Goal: Ask a question: Seek information or help from site administrators or community

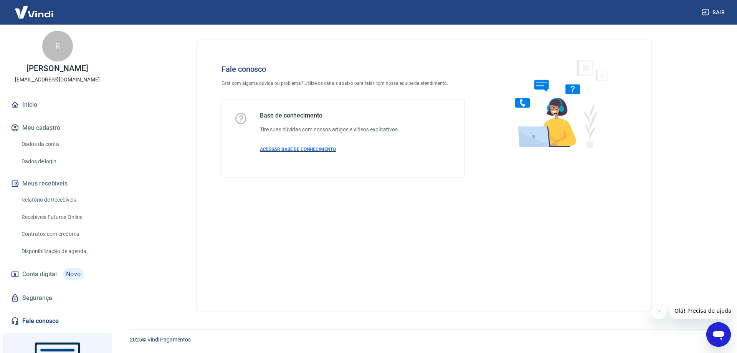
click at [306, 150] on span "ACESSAR BASE DE CONHECIMENTO" at bounding box center [298, 149] width 76 height 5
click at [40, 14] on img at bounding box center [34, 11] width 50 height 23
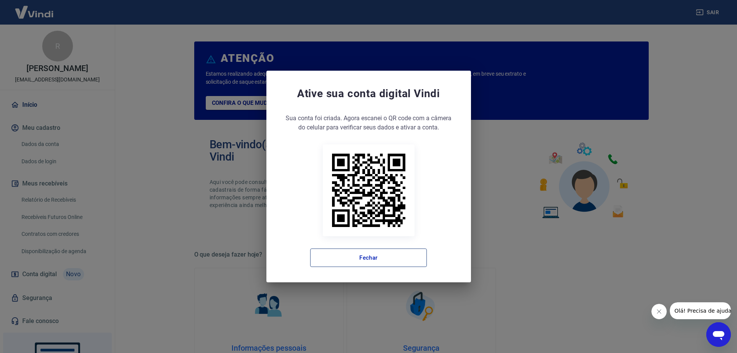
click at [414, 259] on button "Fechar" at bounding box center [368, 257] width 117 height 18
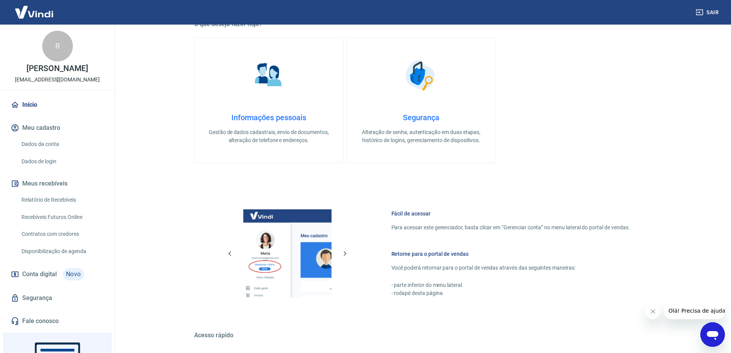
scroll to position [69, 0]
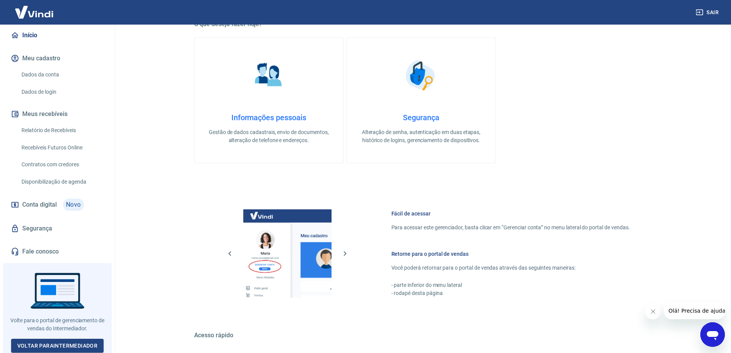
click at [55, 206] on span "Conta digital" at bounding box center [39, 204] width 35 height 11
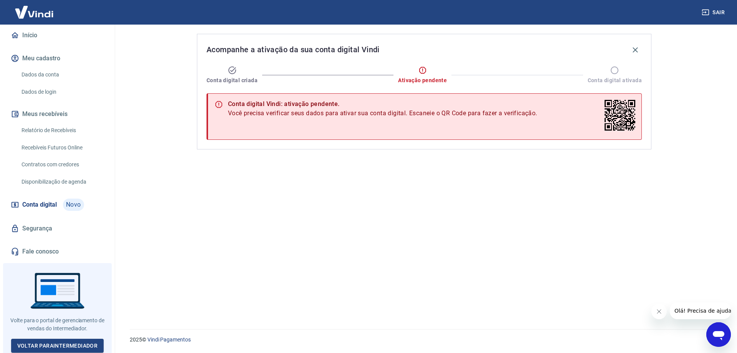
click at [688, 310] on span "Olá! Precisa de ajuda?" at bounding box center [704, 310] width 60 height 6
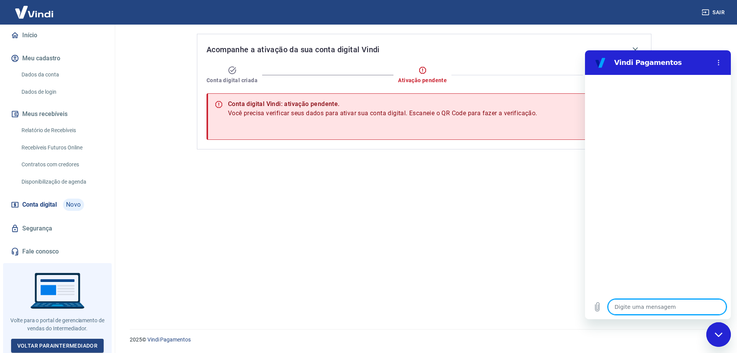
click at [655, 308] on textarea at bounding box center [667, 306] width 118 height 15
click at [633, 302] on textarea at bounding box center [667, 306] width 118 height 15
click at [552, 311] on div "Acompanhe a ativação da sua conta digital Vindi Conta digital criada Ativação p…" at bounding box center [424, 172] width 473 height 295
drag, startPoint x: 555, startPoint y: 224, endPoint x: 560, endPoint y: 214, distance: 11.2
click at [555, 223] on div "Acompanhe a ativação da sua conta digital Vindi Conta digital criada Ativação p…" at bounding box center [424, 172] width 473 height 295
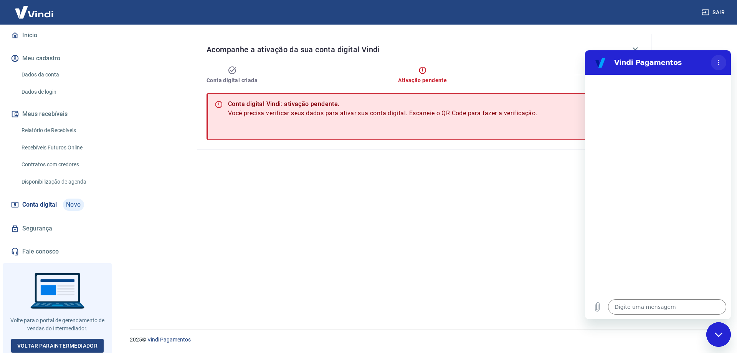
click at [722, 63] on button "Menu de opções" at bounding box center [718, 62] width 15 height 15
drag, startPoint x: 564, startPoint y: 255, endPoint x: 576, endPoint y: 274, distance: 22.6
click at [565, 258] on div "Acompanhe a ativação da sua conta digital Vindi Conta digital criada Ativação p…" at bounding box center [424, 172] width 473 height 295
click at [598, 307] on icon "Carregar arquivo" at bounding box center [597, 306] width 4 height 9
click at [643, 308] on textarea at bounding box center [667, 306] width 118 height 15
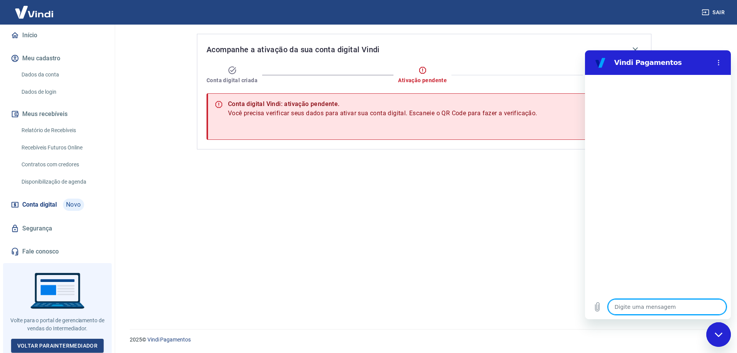
type textarea "n"
type textarea "x"
type textarea "nã"
type textarea "x"
type textarea "não"
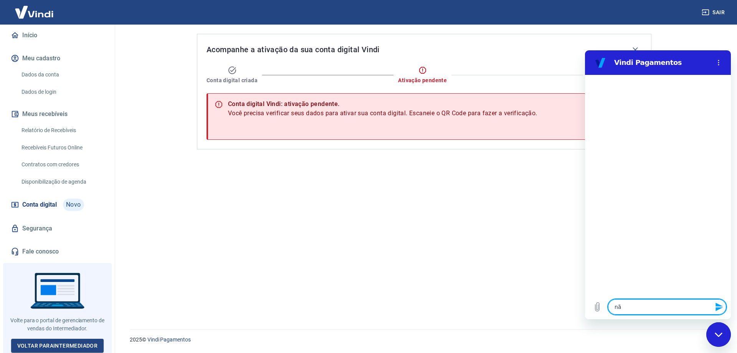
type textarea "x"
type textarea "não"
type textarea "x"
type textarea "não q"
type textarea "x"
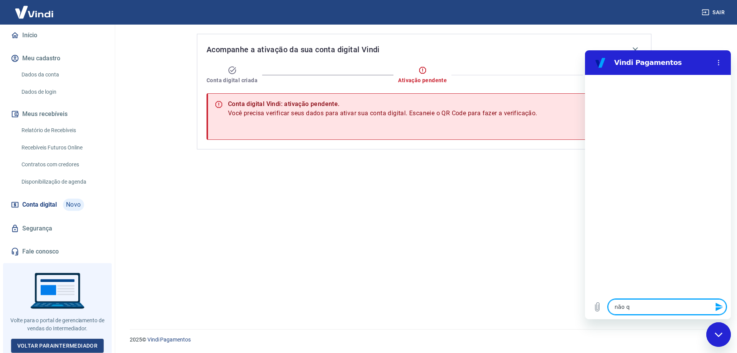
type textarea "não qu"
type textarea "x"
type textarea "não que"
type textarea "x"
type textarea "não quer"
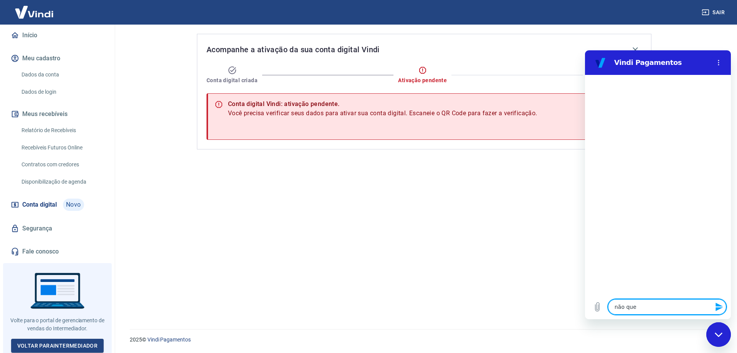
type textarea "x"
type textarea "não quero"
type textarea "x"
type textarea "não quero"
type textarea "x"
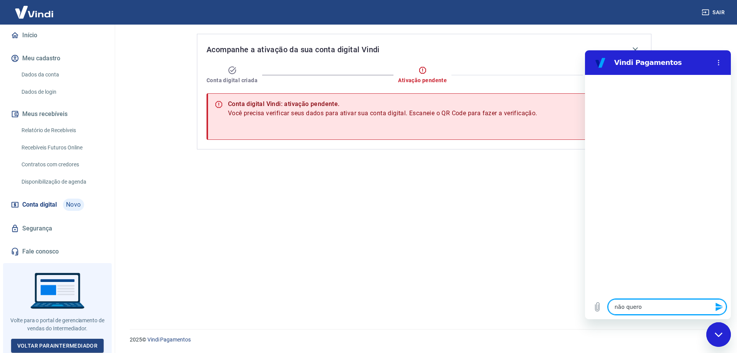
type textarea "não quero a"
type textarea "x"
type textarea "não quero at"
type textarea "x"
type textarea "não quero ati"
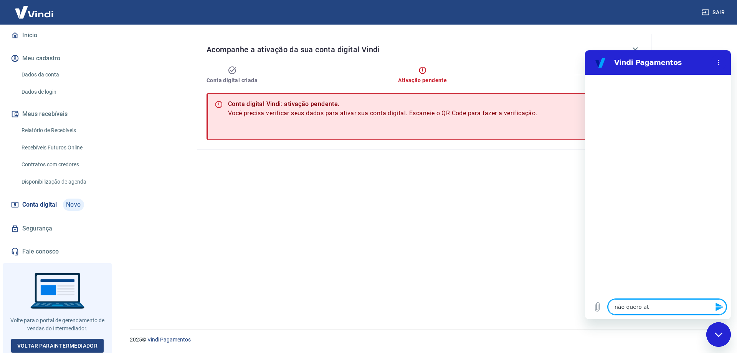
type textarea "x"
type textarea "não quero ativ"
type textarea "x"
type textarea "não quero ativa"
type textarea "x"
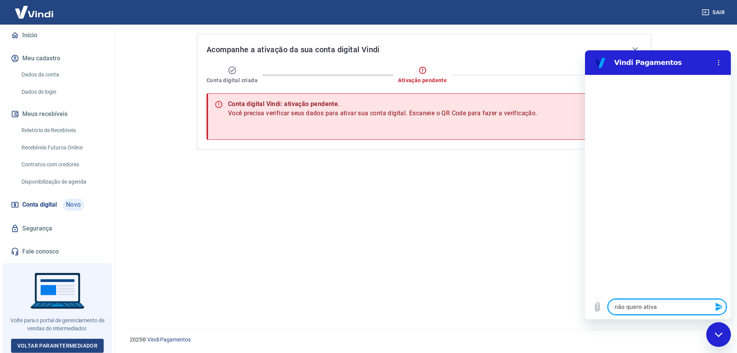
type textarea "não quero ativar"
type textarea "x"
type textarea "não quero ativar"
type textarea "x"
type textarea "não quero ativar c"
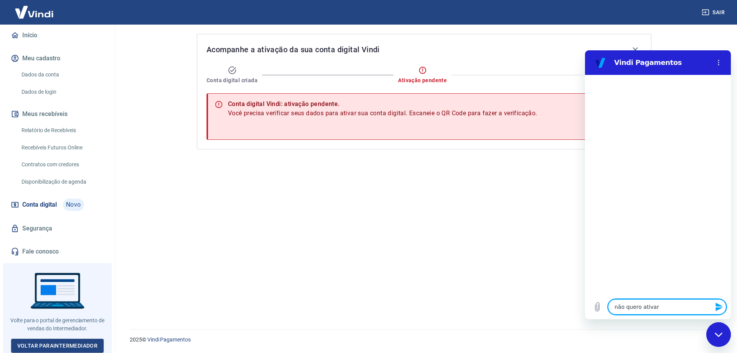
type textarea "x"
type textarea "não quero ativar co"
type textarea "x"
type textarea "não quero ativar con"
type textarea "x"
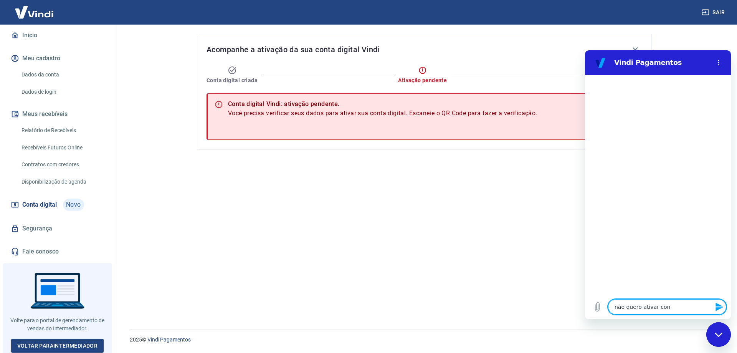
type textarea "não quero ativar cont"
type textarea "x"
type textarea "não quero ativar conta"
type textarea "x"
type textarea "não quero ativar conta"
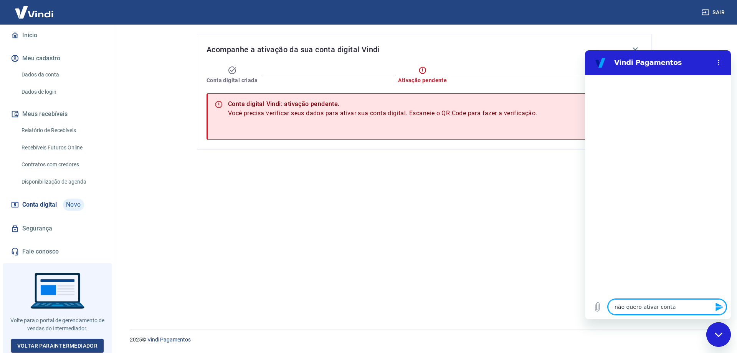
type textarea "x"
type textarea "não quero ativar conta d"
type textarea "x"
type textarea "não quero ativar conta di"
type textarea "x"
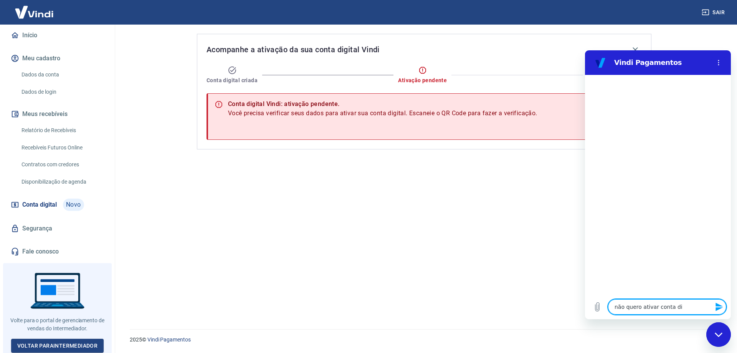
type textarea "não quero ativar conta dig"
type textarea "x"
type textarea "não quero ativar conta digi"
type textarea "x"
type textarea "não quero ativar conta digit"
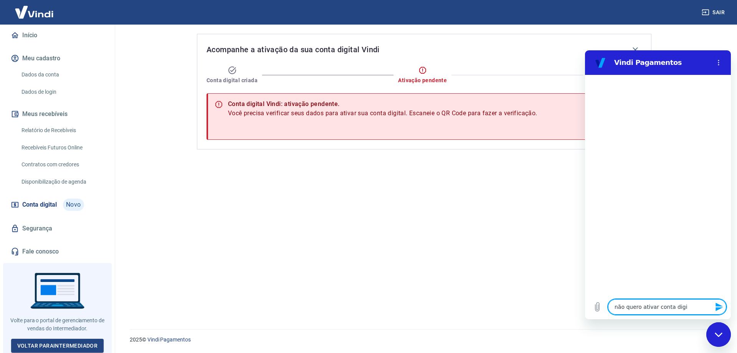
type textarea "x"
type textarea "não quero ativar conta digita"
type textarea "x"
type textarea "não quero ativar conta digital"
type textarea "x"
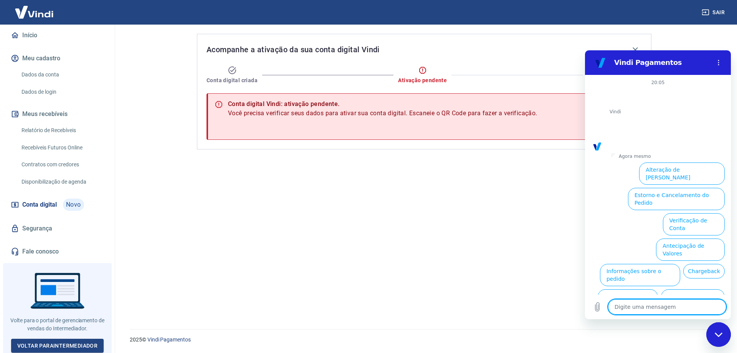
scroll to position [18, 0]
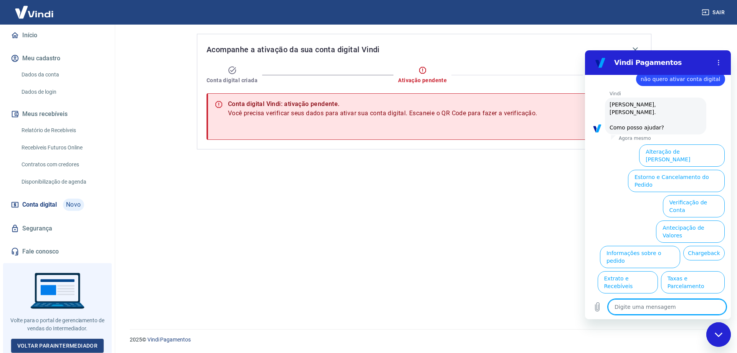
click at [716, 46] on main "Acompanhe a ativação da sua conta digital Vindi Conta digital criada Ativação p…" at bounding box center [424, 189] width 626 height 328
drag, startPoint x: 563, startPoint y: 281, endPoint x: 582, endPoint y: 289, distance: 20.5
click at [563, 281] on div "Acompanhe a ativação da sua conta digital Vindi Conta digital criada Ativação p…" at bounding box center [424, 172] width 473 height 295
click at [720, 332] on icon "Fechar janela de mensagens" at bounding box center [719, 334] width 8 height 5
type textarea "x"
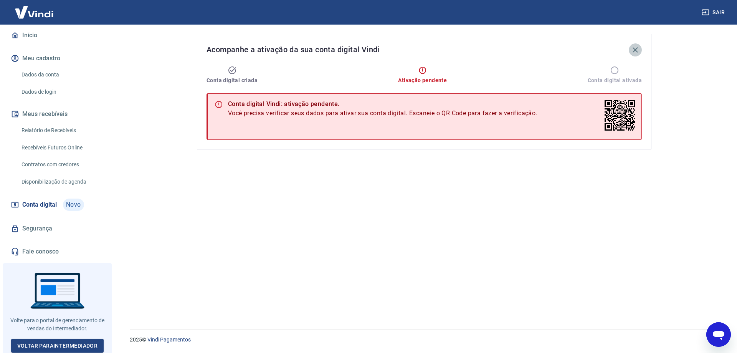
click at [636, 50] on icon "button" at bounding box center [635, 49] width 9 height 9
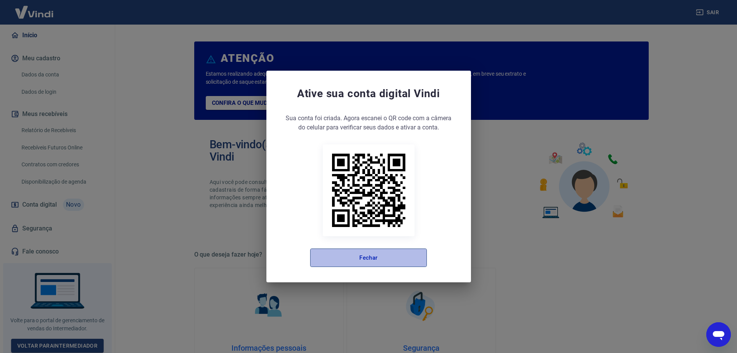
click at [373, 261] on button "Fechar" at bounding box center [368, 257] width 117 height 18
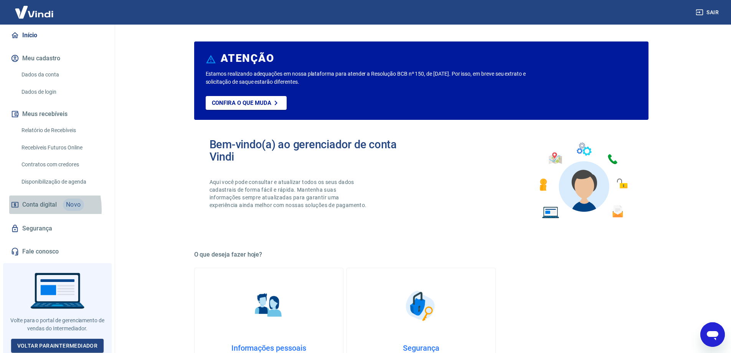
click at [28, 209] on span "Conta digital" at bounding box center [39, 204] width 35 height 11
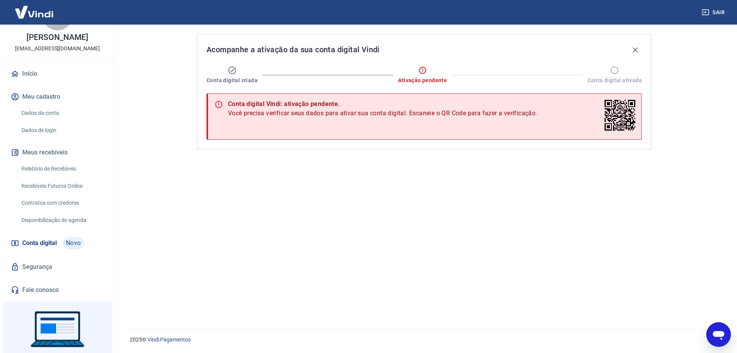
scroll to position [69, 0]
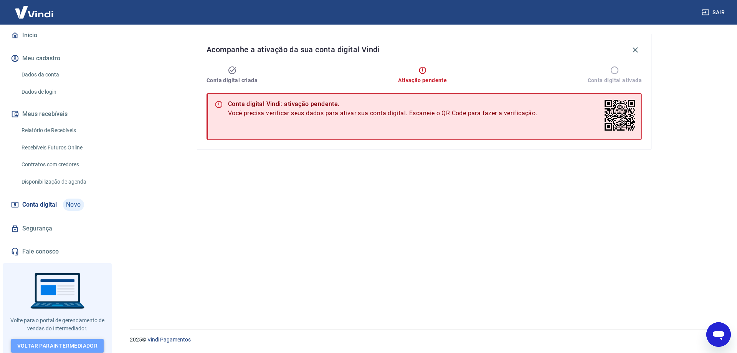
click at [94, 339] on link "Voltar para Intermediador" at bounding box center [57, 346] width 93 height 14
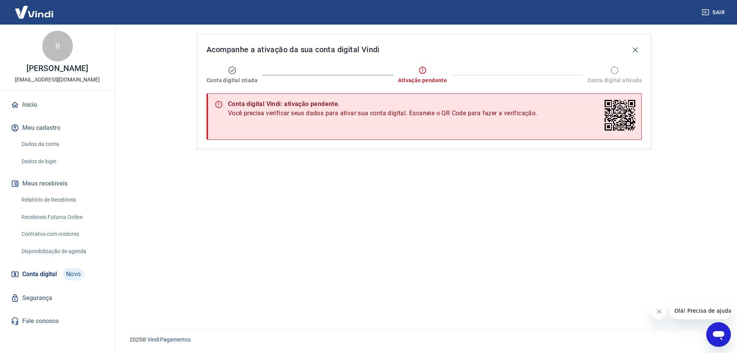
click at [662, 308] on button "Fechar mensagem da empresa" at bounding box center [658, 311] width 15 height 15
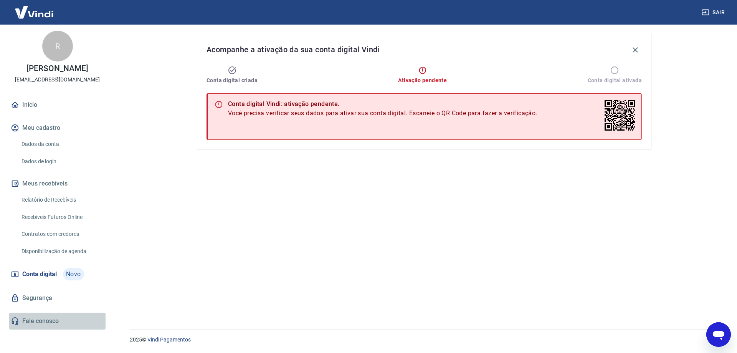
click at [51, 320] on link "Fale conosco" at bounding box center [57, 320] width 96 height 17
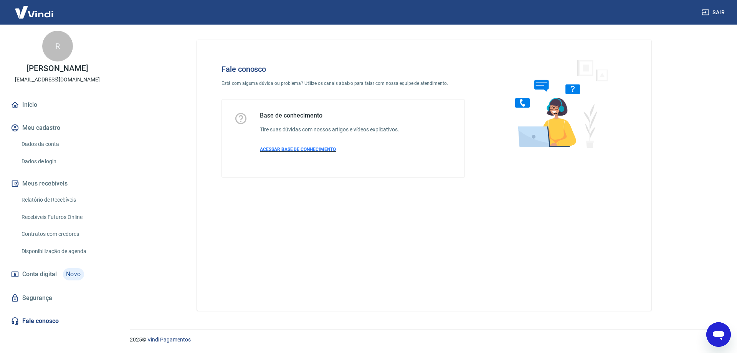
click at [295, 149] on span "ACESSAR BASE DE CONHECIMENTO" at bounding box center [298, 149] width 76 height 5
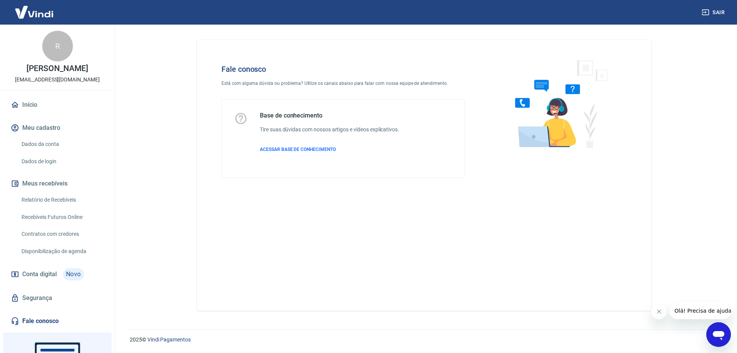
click at [59, 321] on link "Fale conosco" at bounding box center [57, 320] width 96 height 17
click at [54, 322] on link "Fale conosco" at bounding box center [57, 320] width 96 height 17
click at [296, 150] on span "ACESSAR BASE DE CONHECIMENTO" at bounding box center [298, 149] width 76 height 5
